Goal: Navigation & Orientation: Go to known website

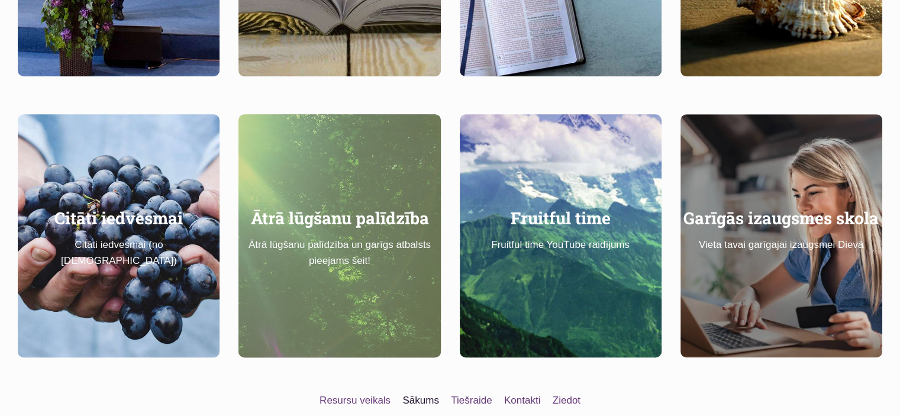
scroll to position [930, 0]
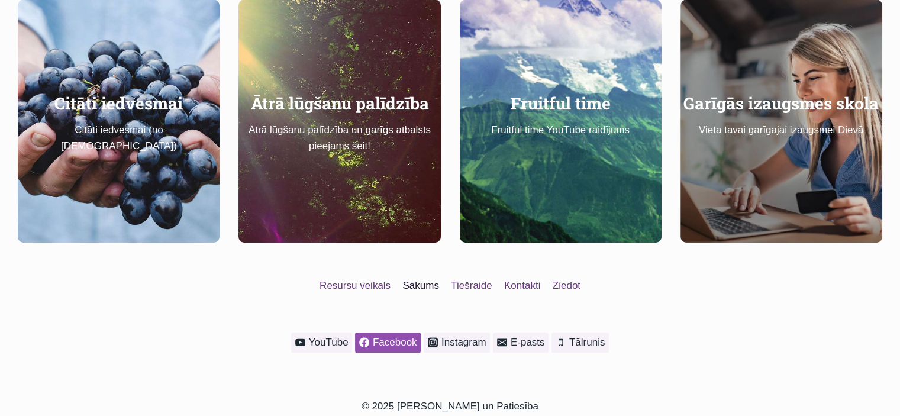
click at [398, 334] on span "Facebook" at bounding box center [393, 342] width 48 height 16
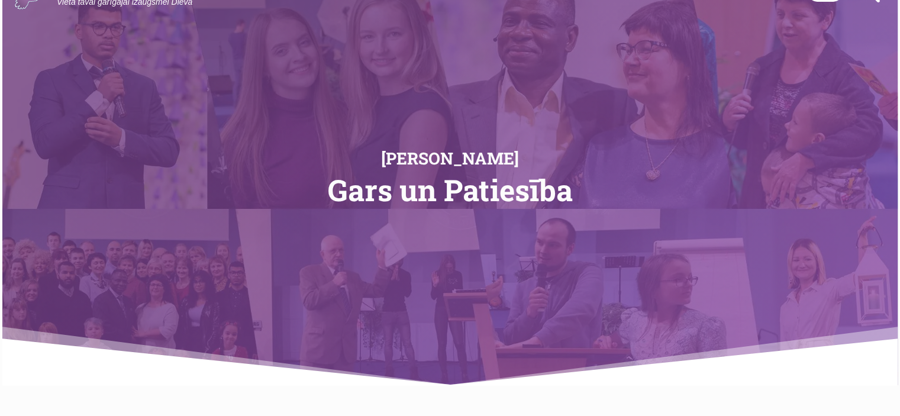
scroll to position [0, 0]
